Goal: Task Accomplishment & Management: Complete application form

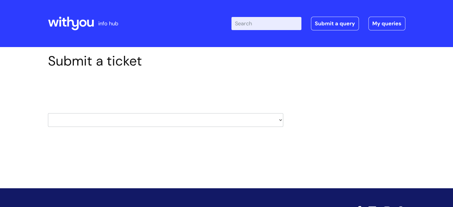
click at [278, 120] on select "HR / People IT and Support Clinical Drug Alerts Finance Accounts Data Support T…" at bounding box center [165, 120] width 235 height 14
click at [353, 88] on div "Submit a ticket Select issue type HR / People IT and Support Clinical Drug Aler…" at bounding box center [226, 99] width 366 height 92
click at [278, 120] on select "HR / People IT and Support Clinical Drug Alerts Finance Accounts Data Support T…" at bounding box center [165, 120] width 235 height 14
select select "learning_and_development"
click at [48, 113] on select "HR / People IT and Support Clinical Drug Alerts Finance Accounts Data Support T…" at bounding box center [165, 120] width 235 height 14
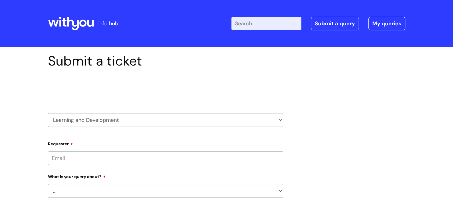
click at [145, 161] on input "Requester" at bounding box center [165, 158] width 235 height 14
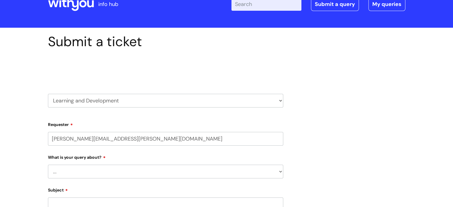
scroll to position [30, 0]
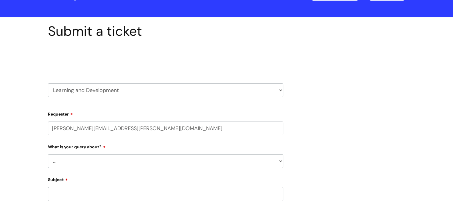
type input "tracy.fleming@wearewithyou.org.uk"
click at [279, 162] on select "... Question about a training course or session booking Ask about apprenticeshi…" at bounding box center [165, 161] width 235 height 14
select select "Something else / not listed here"
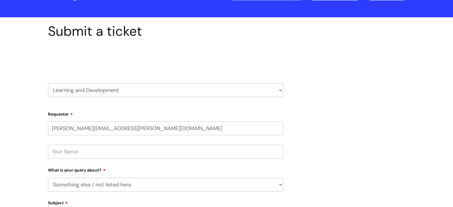
click at [48, 178] on select "... Question about a training course or session booking Ask about apprenticeshi…" at bounding box center [165, 185] width 235 height 14
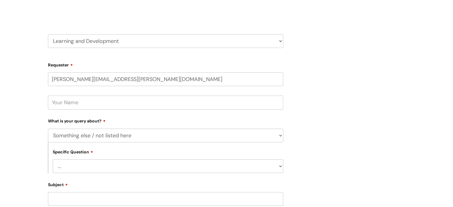
scroll to position [89, 0]
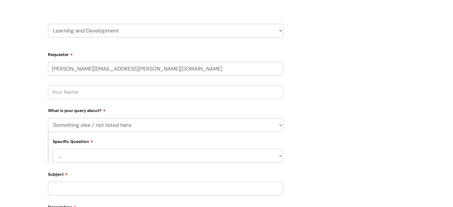
click at [265, 155] on select "... Other" at bounding box center [168, 156] width 231 height 14
select select "Other"
click at [53, 149] on select "... Other" at bounding box center [168, 156] width 231 height 14
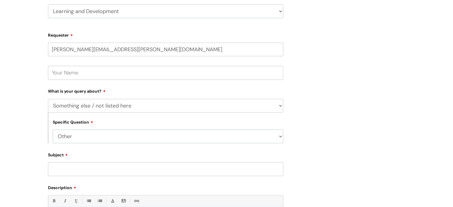
scroll to position [119, 0]
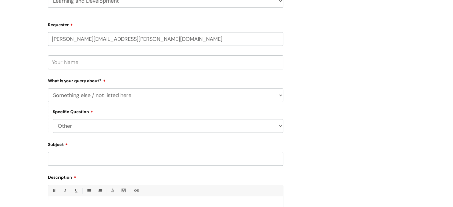
click at [76, 159] on input "Subject" at bounding box center [165, 159] width 235 height 14
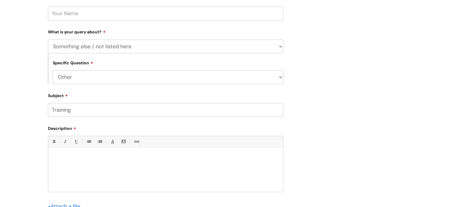
scroll to position [179, 0]
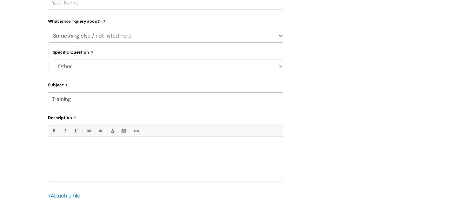
type input "Training"
click at [158, 152] on div at bounding box center [165, 160] width 235 height 41
click at [155, 149] on p "Please cancel myplace on drugs and harm reduction in spet 15/16th" at bounding box center [166, 146] width 226 height 5
click at [158, 146] on p "Please cancel myplace on drugs and harm reduction in spet 15/16th" at bounding box center [166, 146] width 226 height 5
click at [84, 149] on p "Please cancel myplace on drugs and harm reduction in sept 15/16th" at bounding box center [166, 146] width 226 height 5
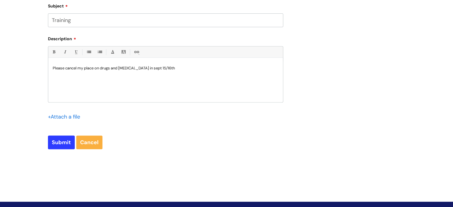
scroll to position [268, 0]
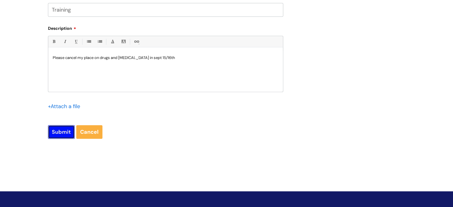
click at [61, 132] on input "Submit" at bounding box center [61, 132] width 27 height 14
type input "Please Wait..."
